Goal: Navigation & Orientation: Find specific page/section

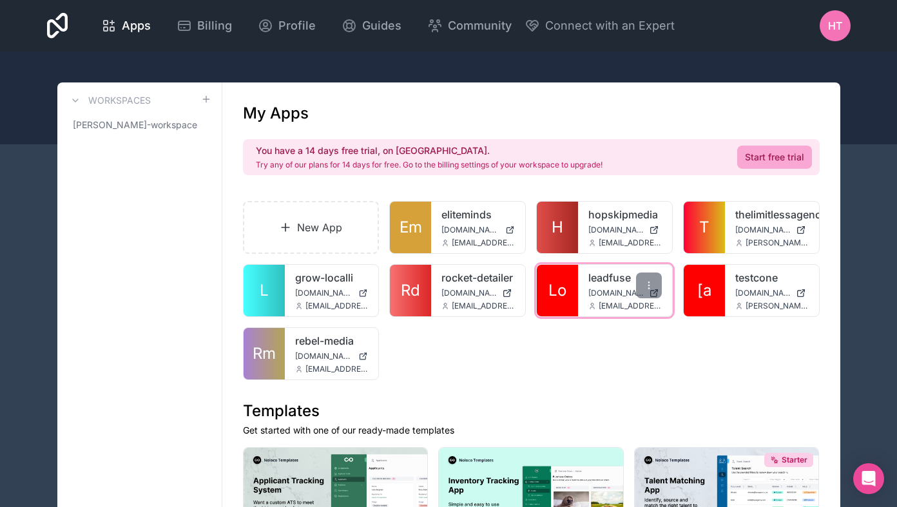
click at [606, 279] on link "leadfuse" at bounding box center [625, 277] width 73 height 15
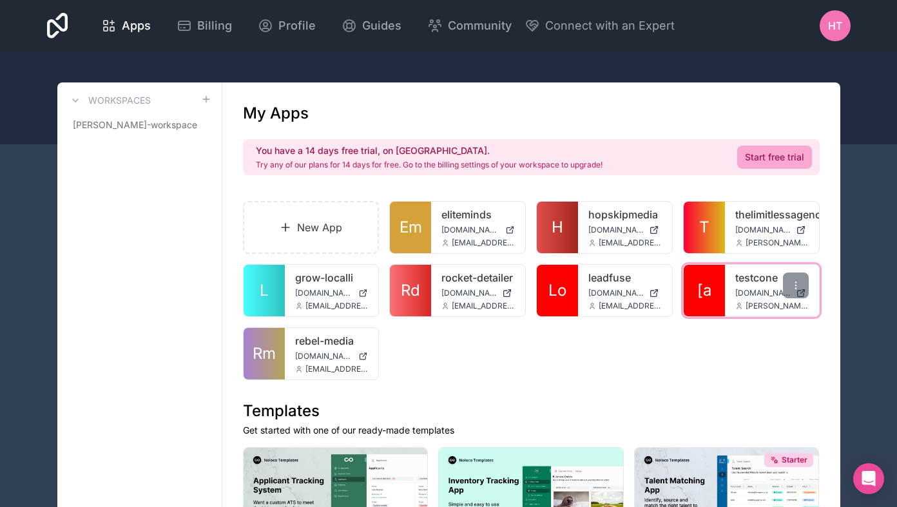
click at [757, 276] on link "testcone" at bounding box center [771, 277] width 73 height 15
